Goal: Book appointment/travel/reservation

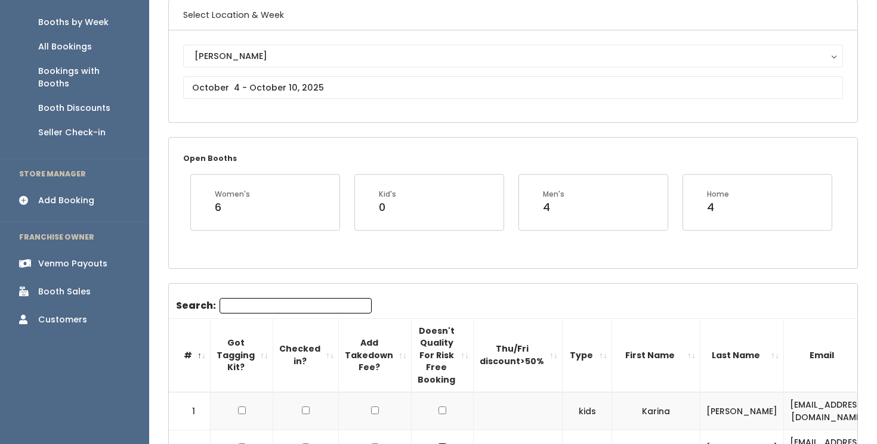
scroll to position [83, 0]
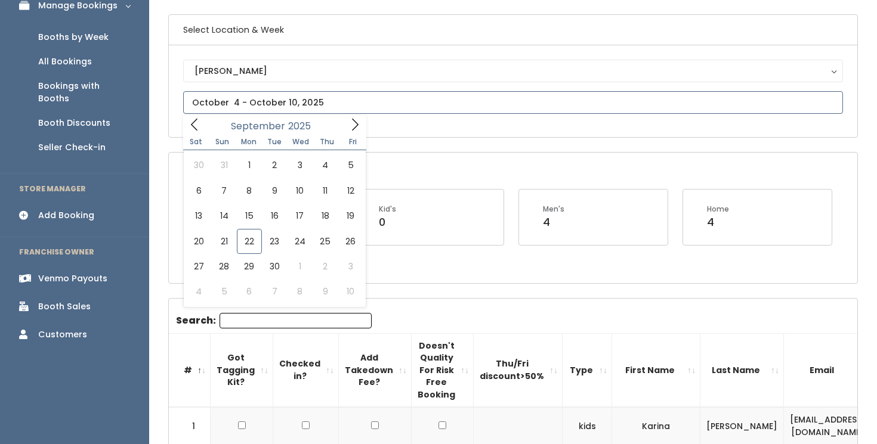
click at [492, 109] on input "text" at bounding box center [513, 102] width 660 height 23
click at [355, 128] on icon at bounding box center [355, 125] width 7 height 12
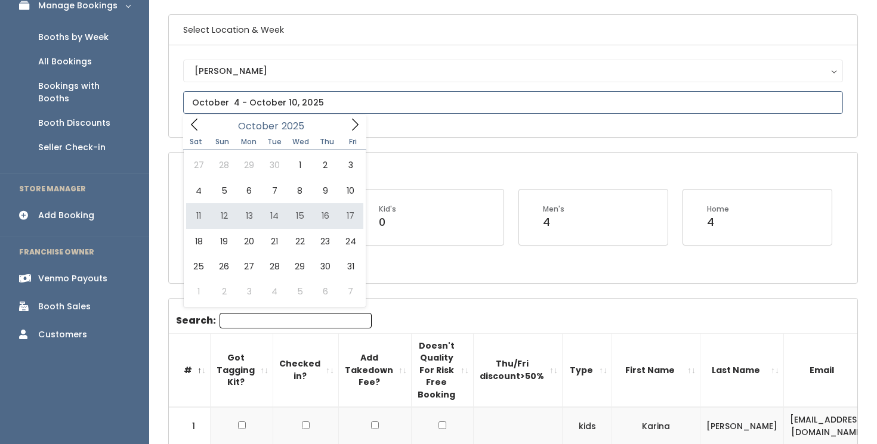
type input "October 11 to October 17"
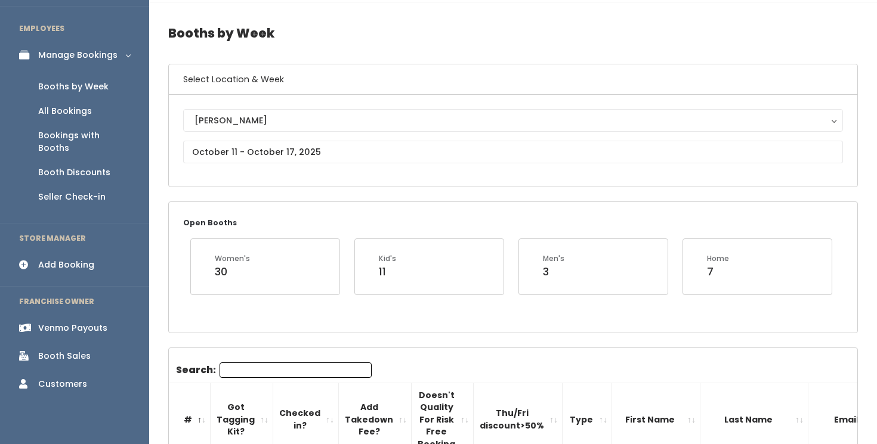
scroll to position [28, 0]
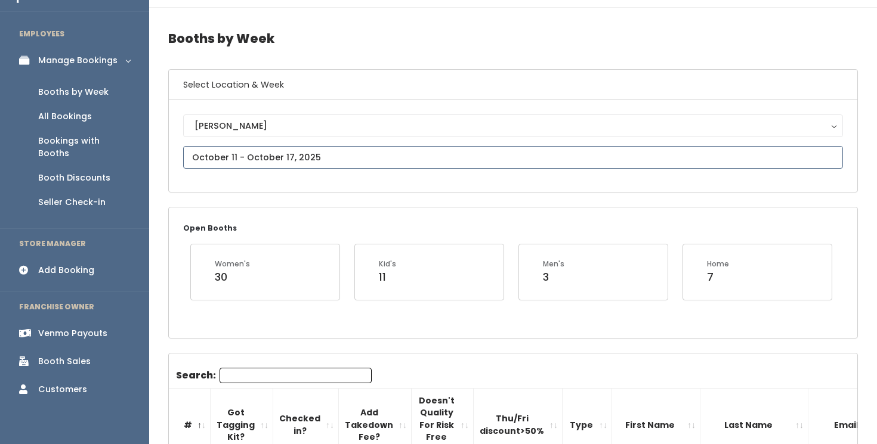
click at [337, 157] on input "text" at bounding box center [513, 157] width 660 height 23
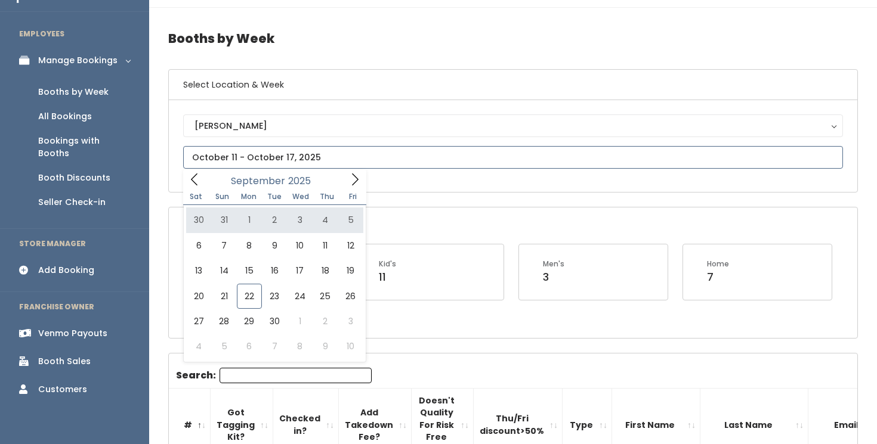
click at [354, 180] on icon at bounding box center [354, 179] width 13 height 13
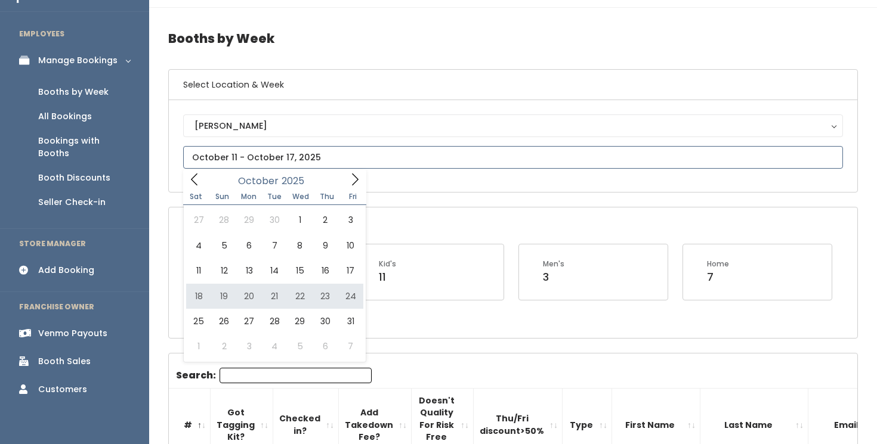
type input "October 18 to October 24"
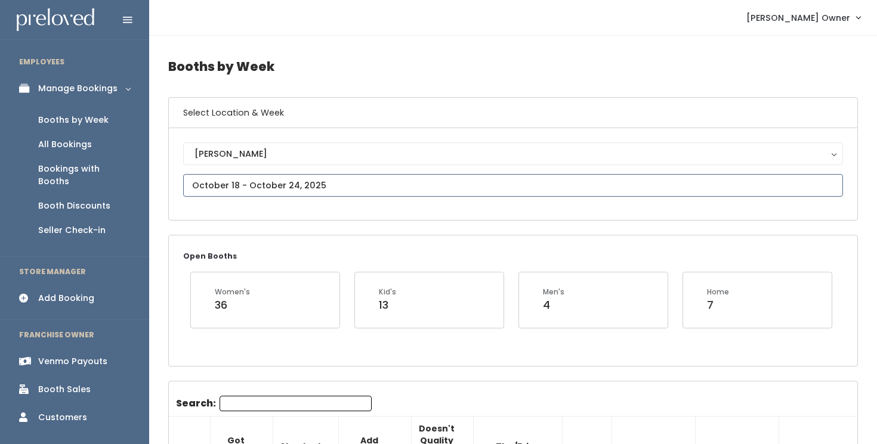
click at [357, 183] on input "text" at bounding box center [513, 185] width 660 height 23
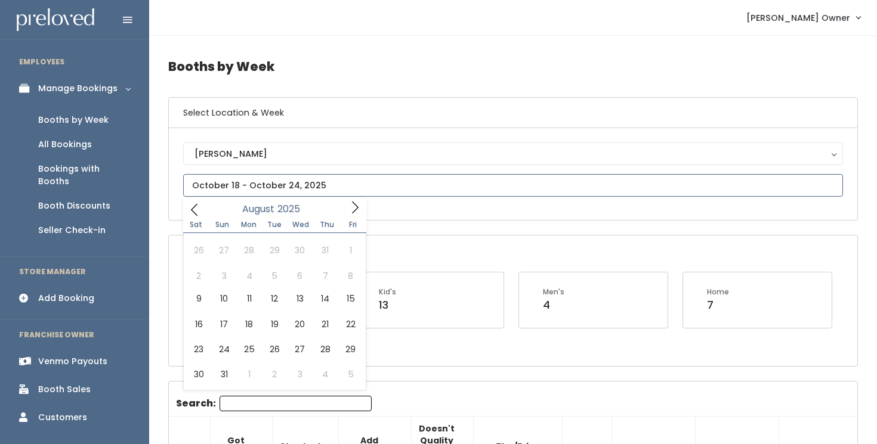
click at [193, 209] on icon at bounding box center [194, 209] width 13 height 13
click at [357, 214] on icon at bounding box center [354, 207] width 13 height 13
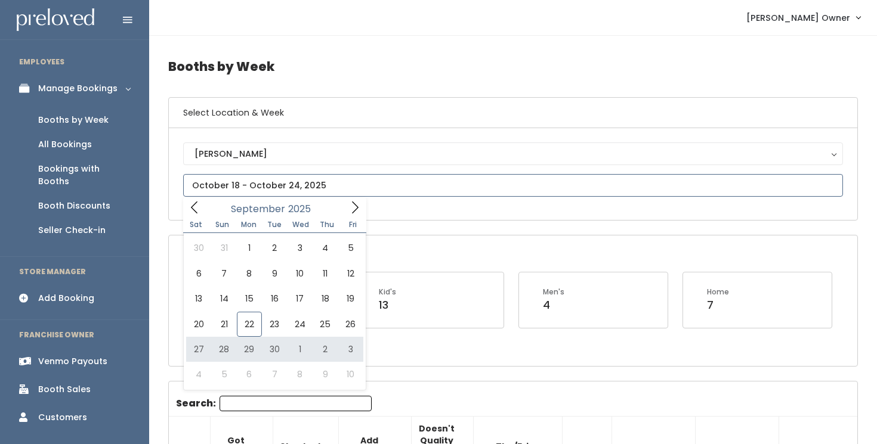
type input "September 27 to October 3"
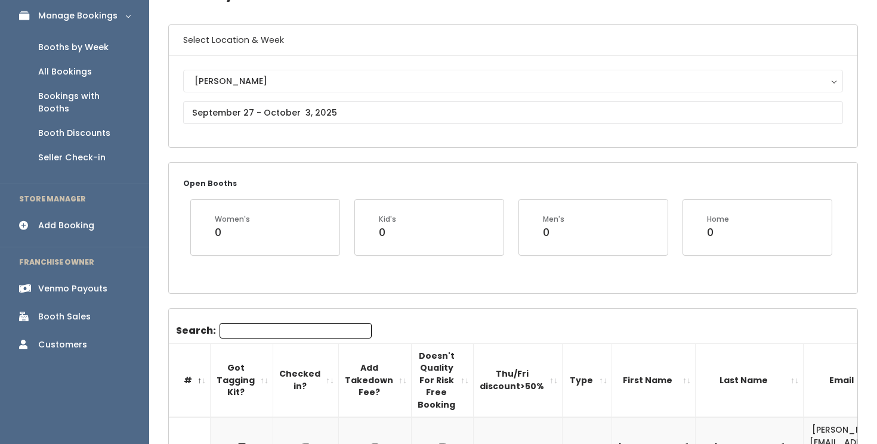
scroll to position [18, 0]
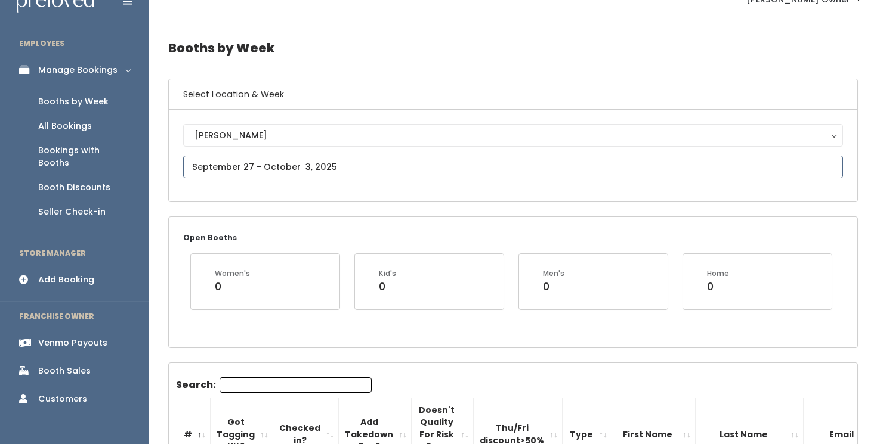
click at [288, 167] on input "text" at bounding box center [513, 167] width 660 height 23
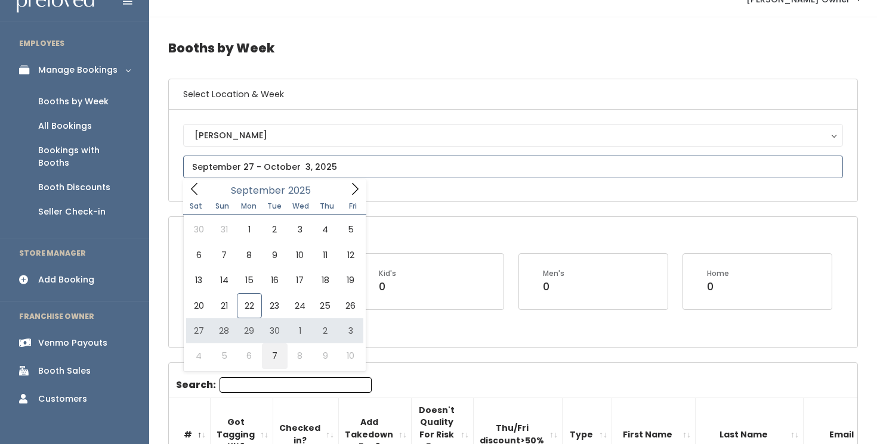
type input "October 4 to October 10"
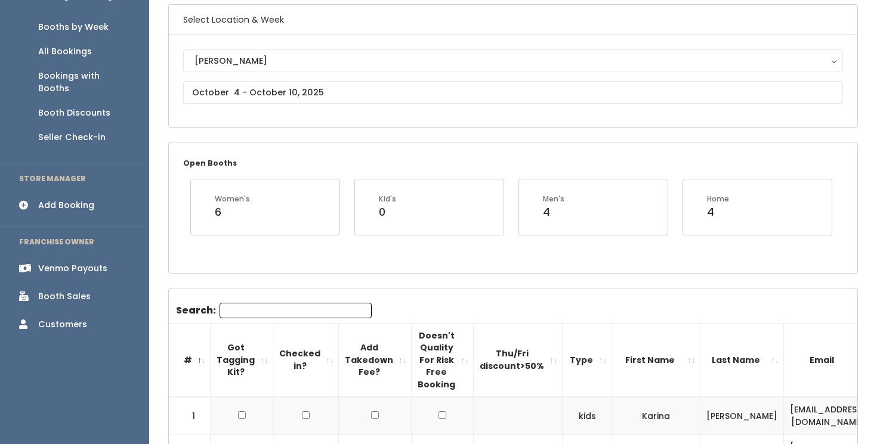
scroll to position [97, 0]
